Goal: Navigation & Orientation: Find specific page/section

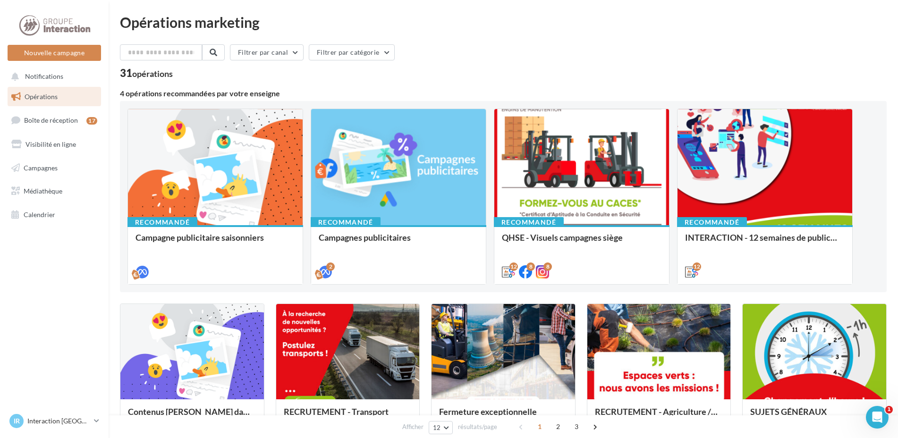
click at [521, 61] on div "Filtrer par canal Filtrer par catégorie" at bounding box center [503, 54] width 767 height 20
click at [50, 116] on link "Boîte de réception 17" at bounding box center [54, 120] width 97 height 20
